Goal: Task Accomplishment & Management: Manage account settings

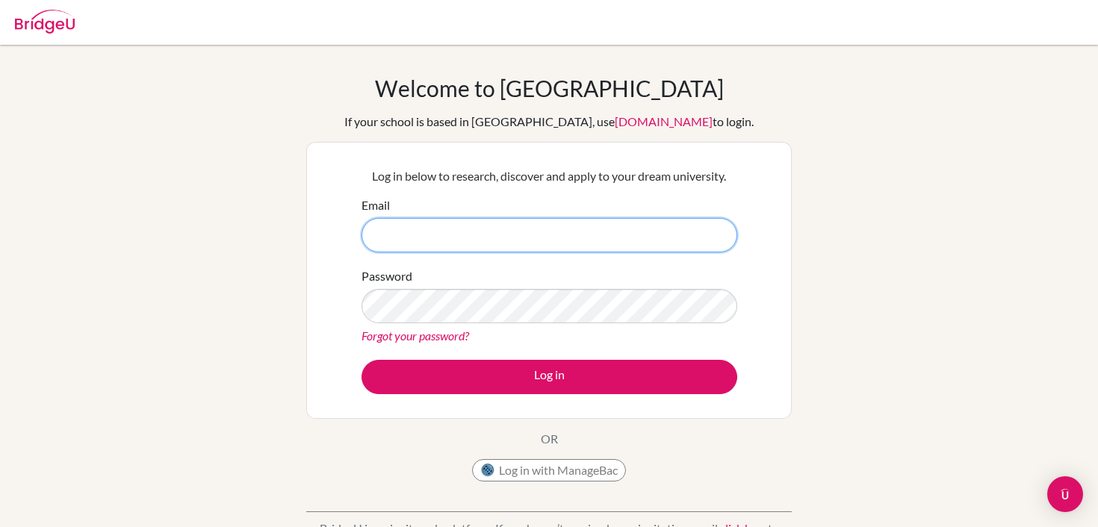
click at [520, 238] on input "Email" at bounding box center [550, 235] width 376 height 34
click at [538, 471] on button "Log in with ManageBac" at bounding box center [549, 470] width 154 height 22
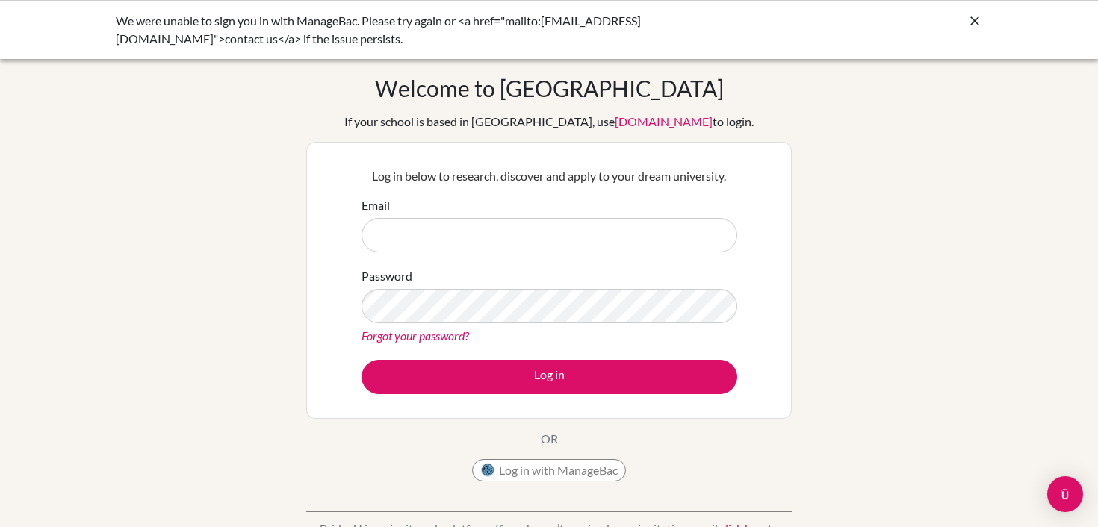
click at [977, 20] on icon at bounding box center [975, 20] width 15 height 15
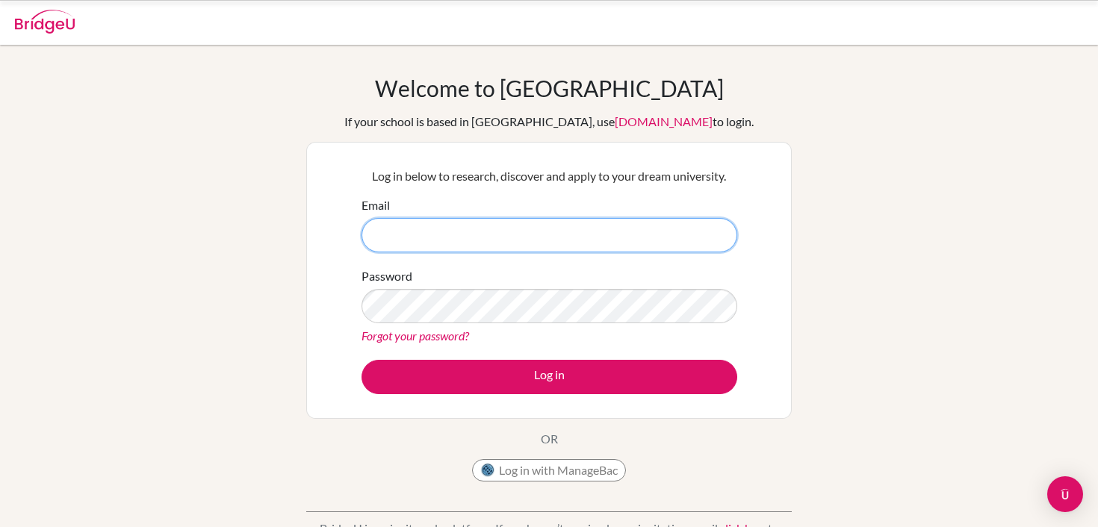
click at [563, 229] on input "Email" at bounding box center [550, 235] width 376 height 34
type input "rwa1001148097@rwastudents.com"
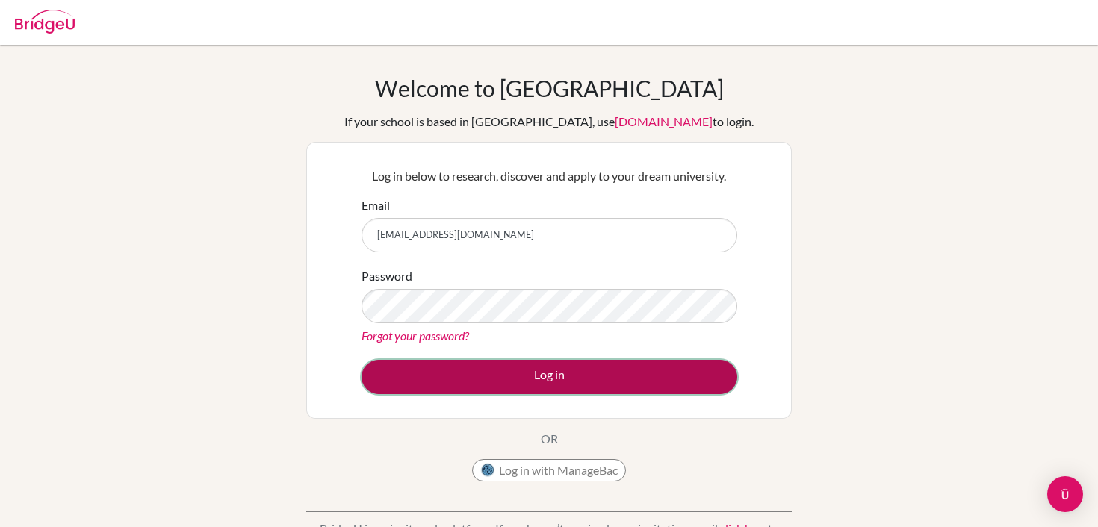
click at [487, 372] on button "Log in" at bounding box center [550, 377] width 376 height 34
